Goal: Check status: Check status

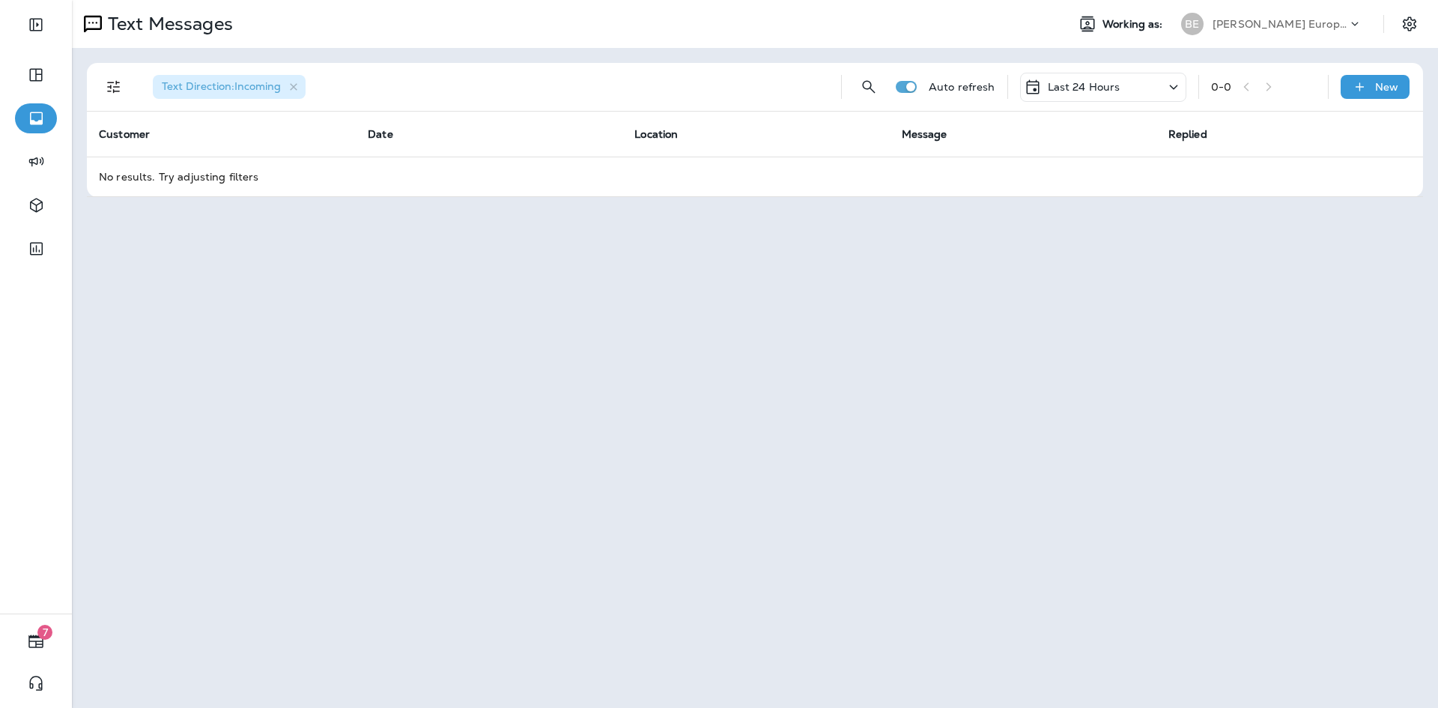
click at [1116, 81] on p "Last 24 Hours" at bounding box center [1084, 87] width 73 height 12
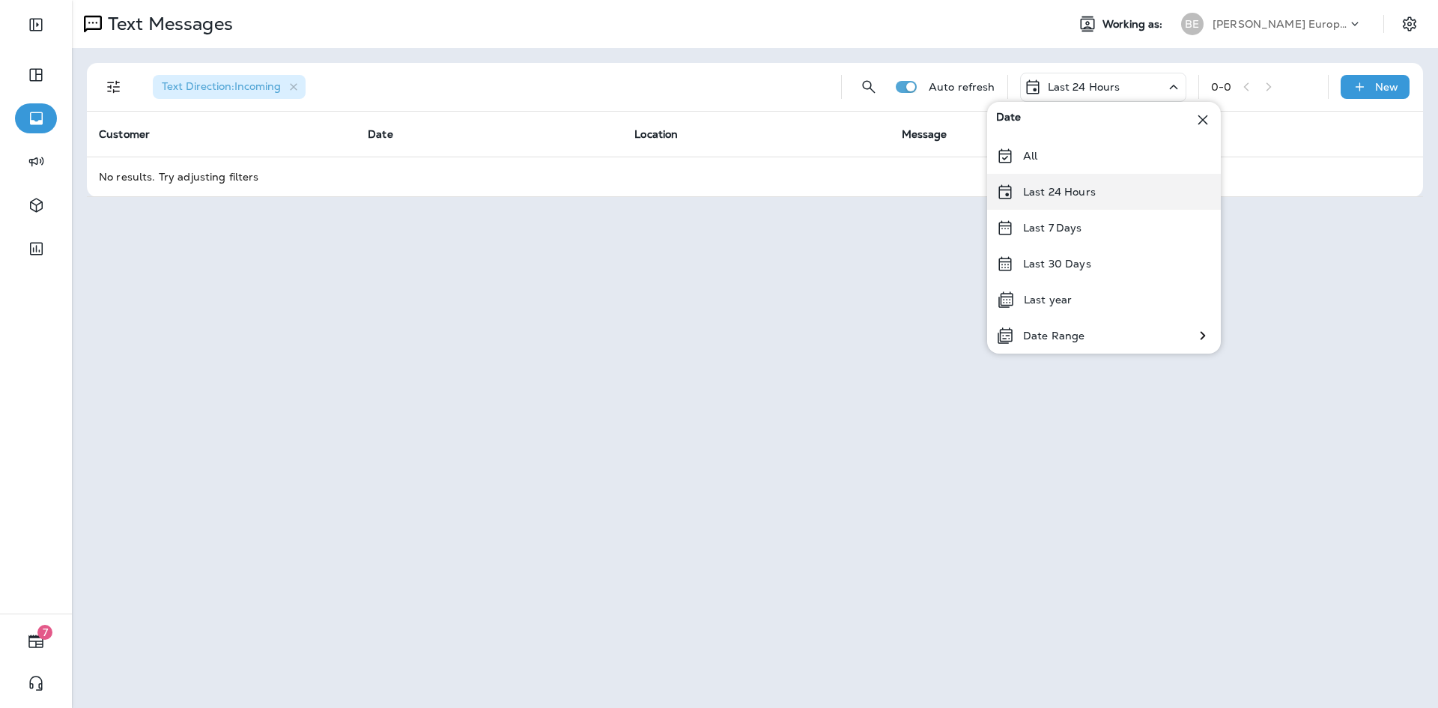
click at [1082, 190] on p "Last 24 Hours" at bounding box center [1059, 192] width 73 height 12
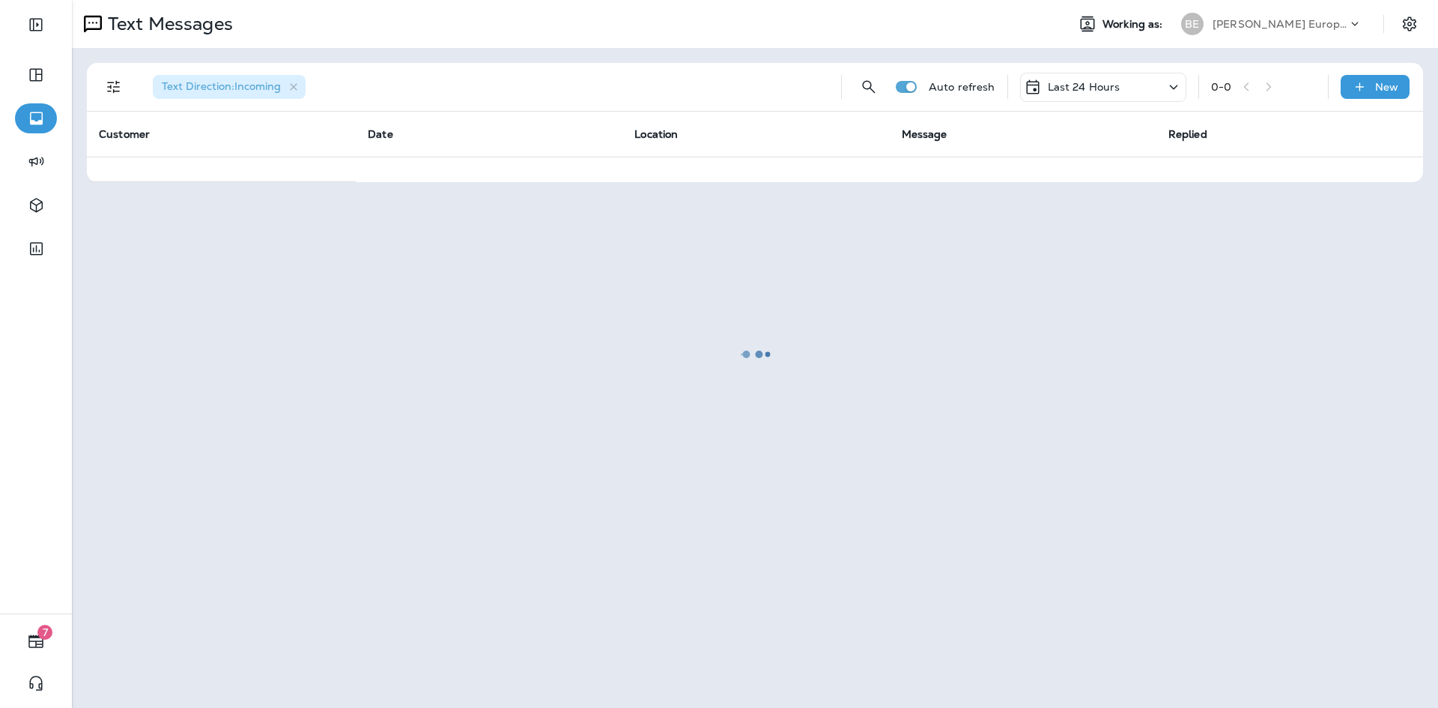
click at [1108, 85] on div at bounding box center [754, 353] width 1363 height 705
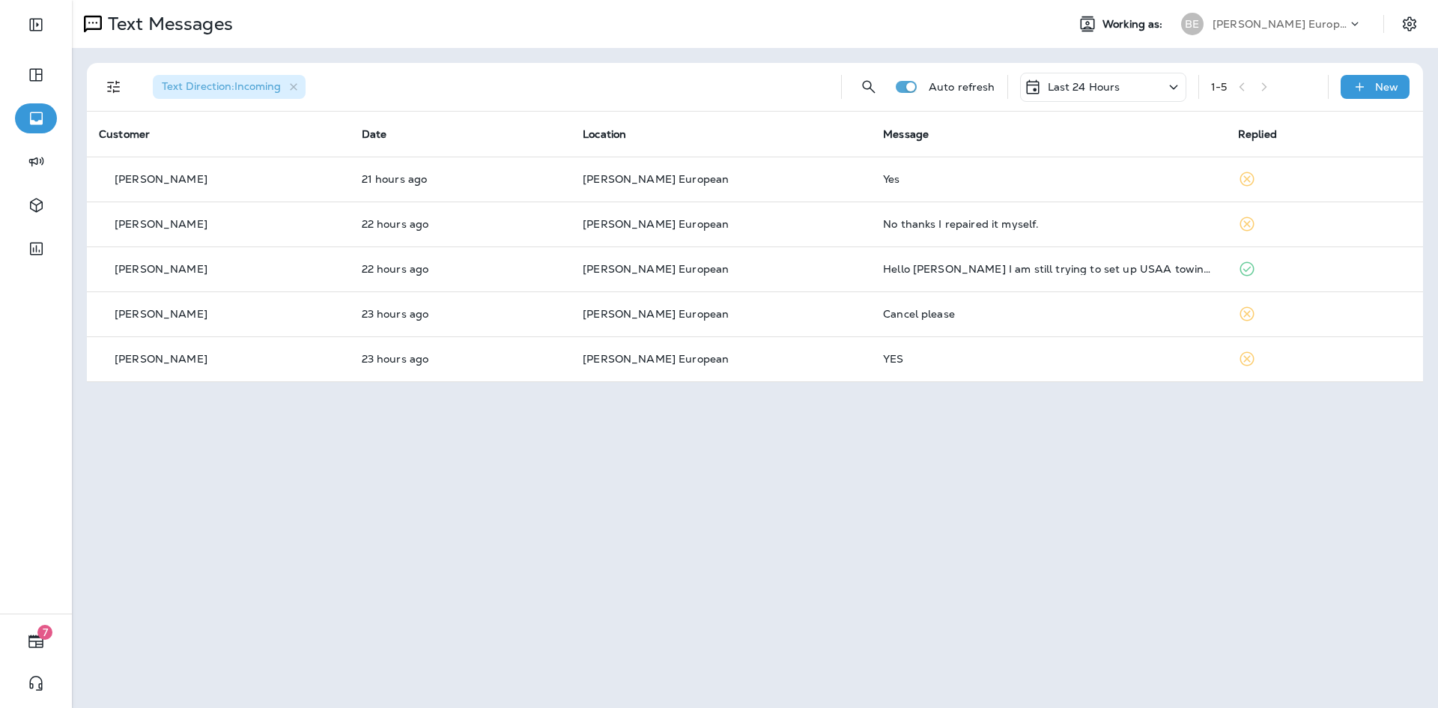
click at [1077, 91] on p "Last 24 Hours" at bounding box center [1084, 87] width 73 height 12
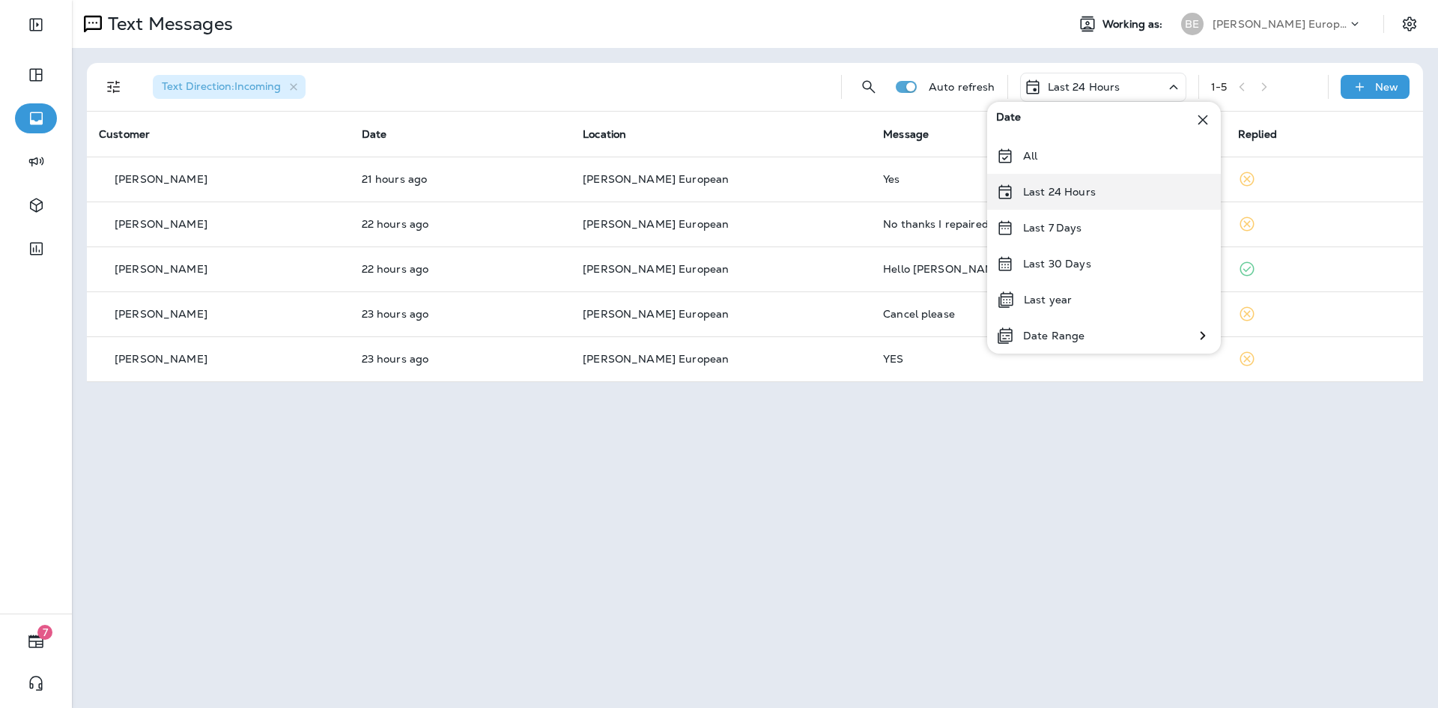
click at [1077, 199] on div "Last 24 Hours" at bounding box center [1104, 192] width 234 height 36
